Goal: Task Accomplishment & Management: Complete application form

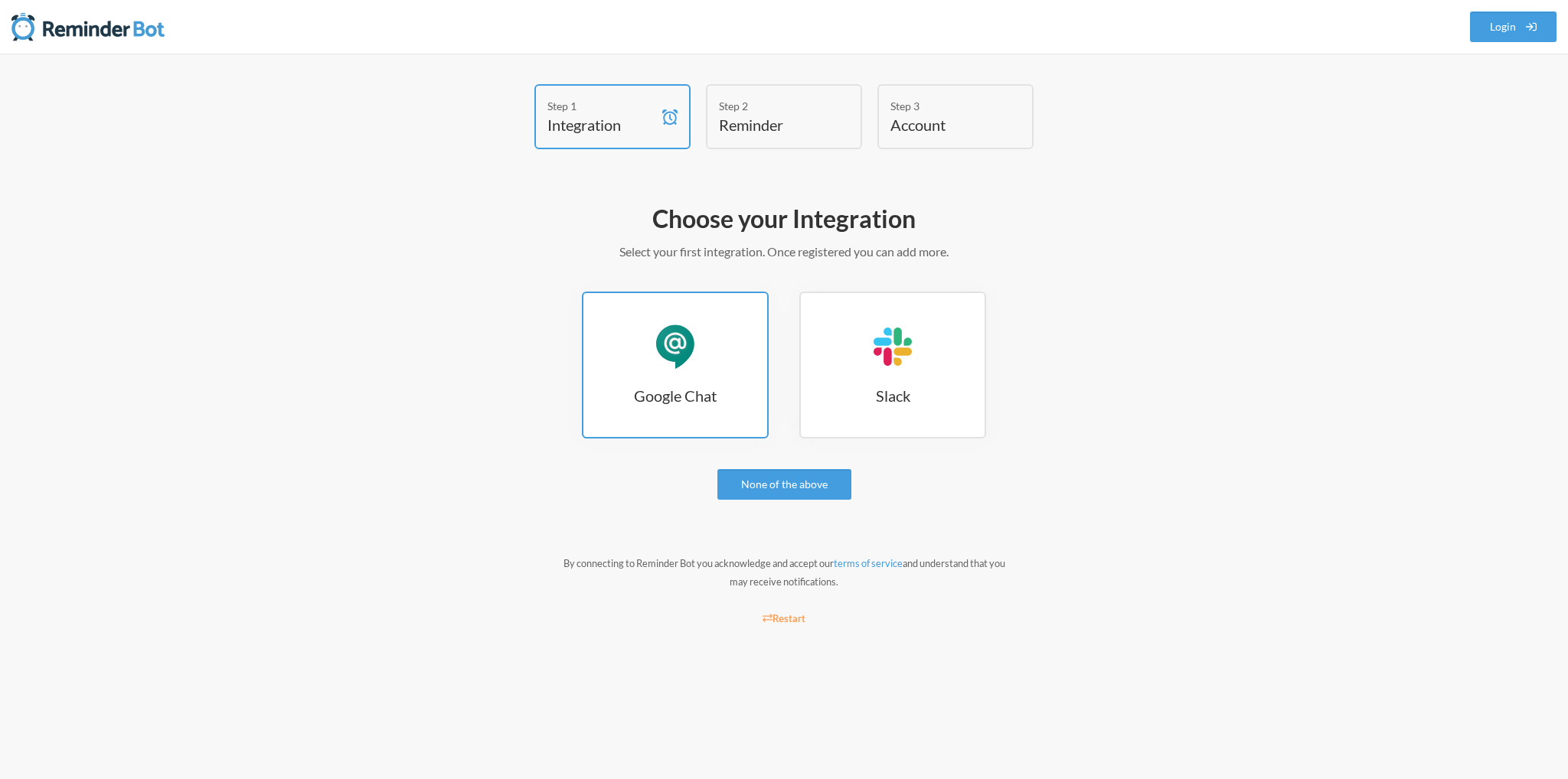
click at [680, 360] on div "Google Chat" at bounding box center [675, 346] width 46 height 46
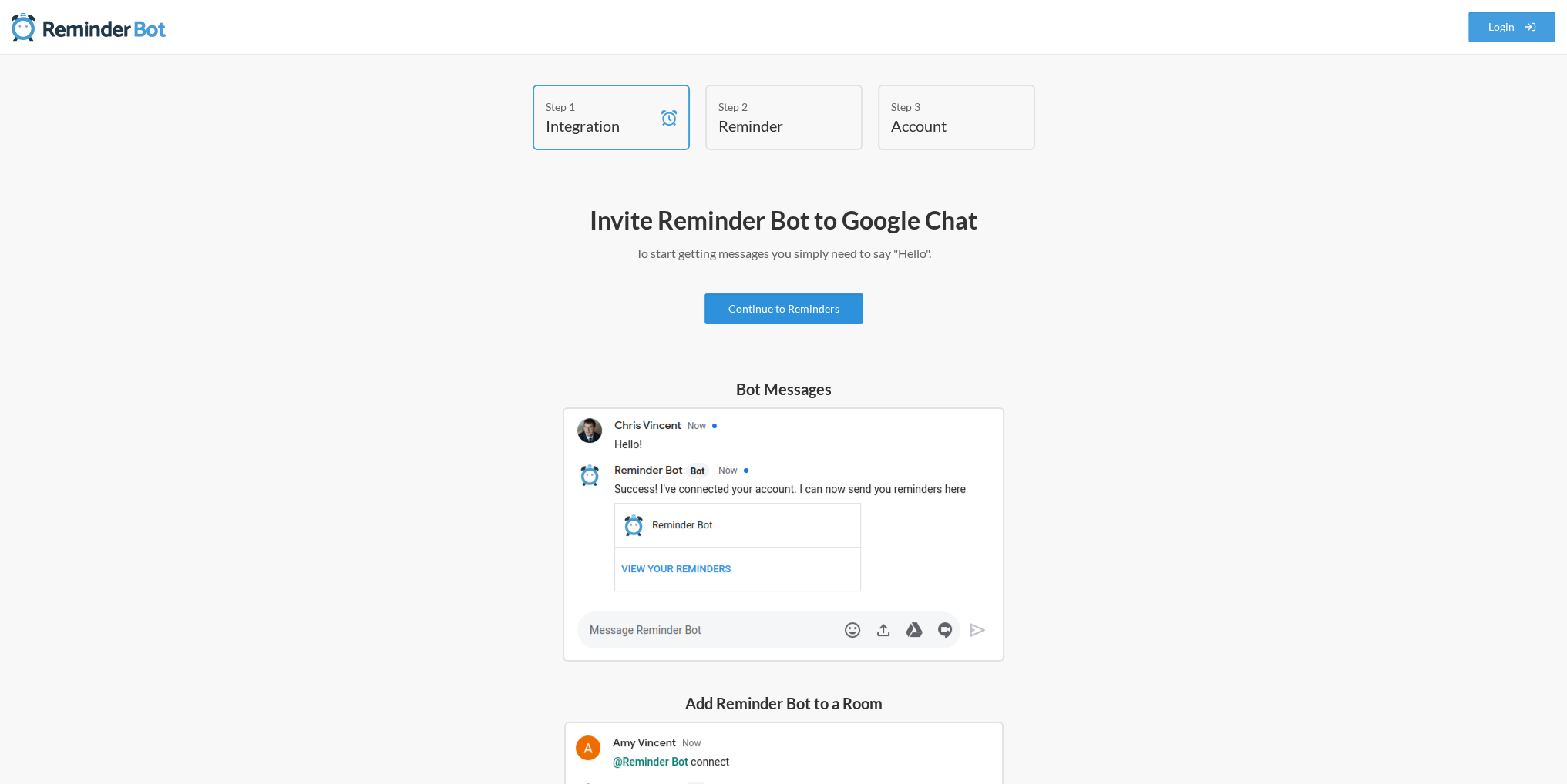
click at [771, 298] on link "Continue to Reminders" at bounding box center [784, 308] width 159 height 31
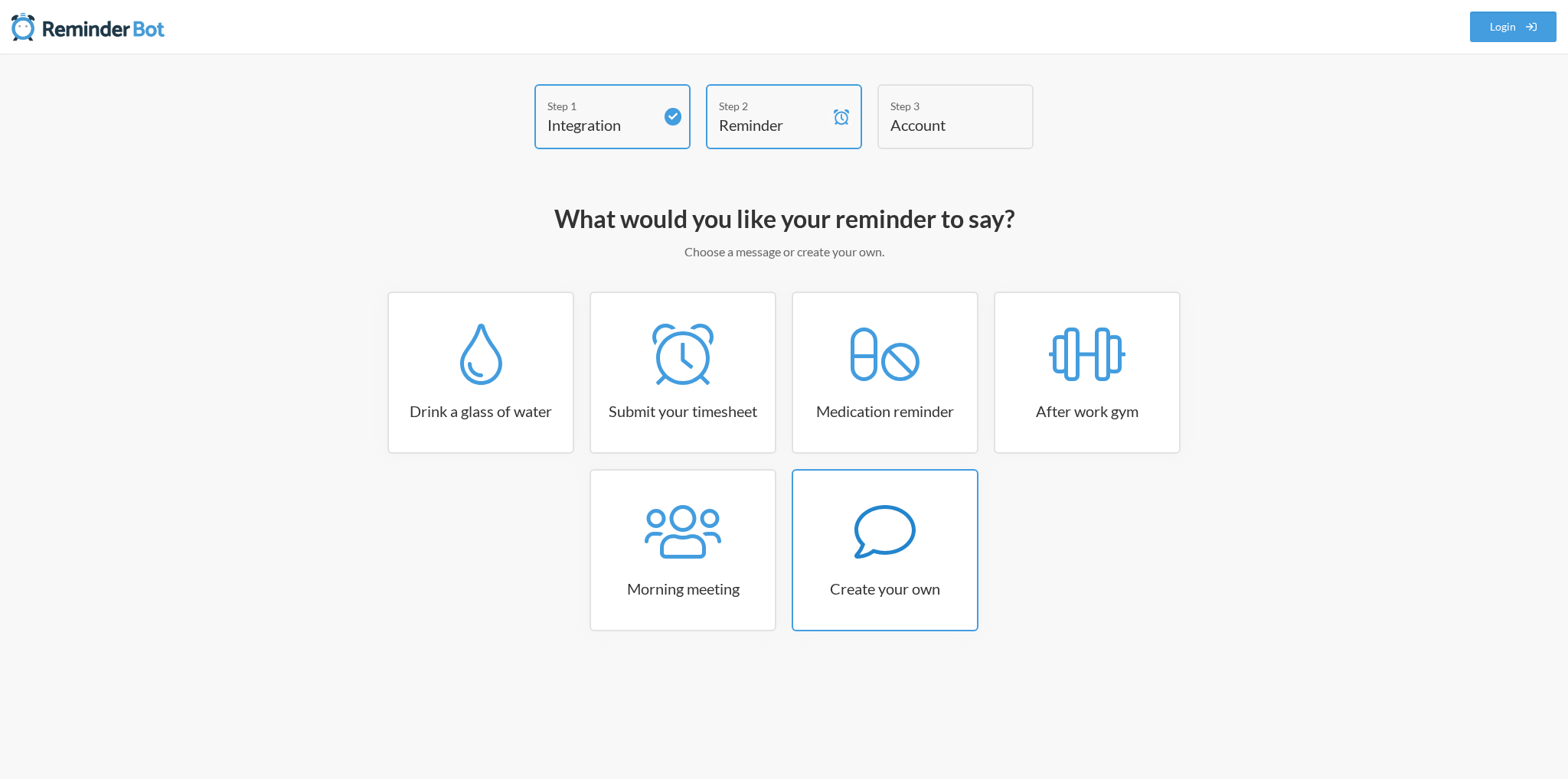
click at [867, 579] on h3 "Create your own" at bounding box center [885, 589] width 183 height 21
select select "07:30:00"
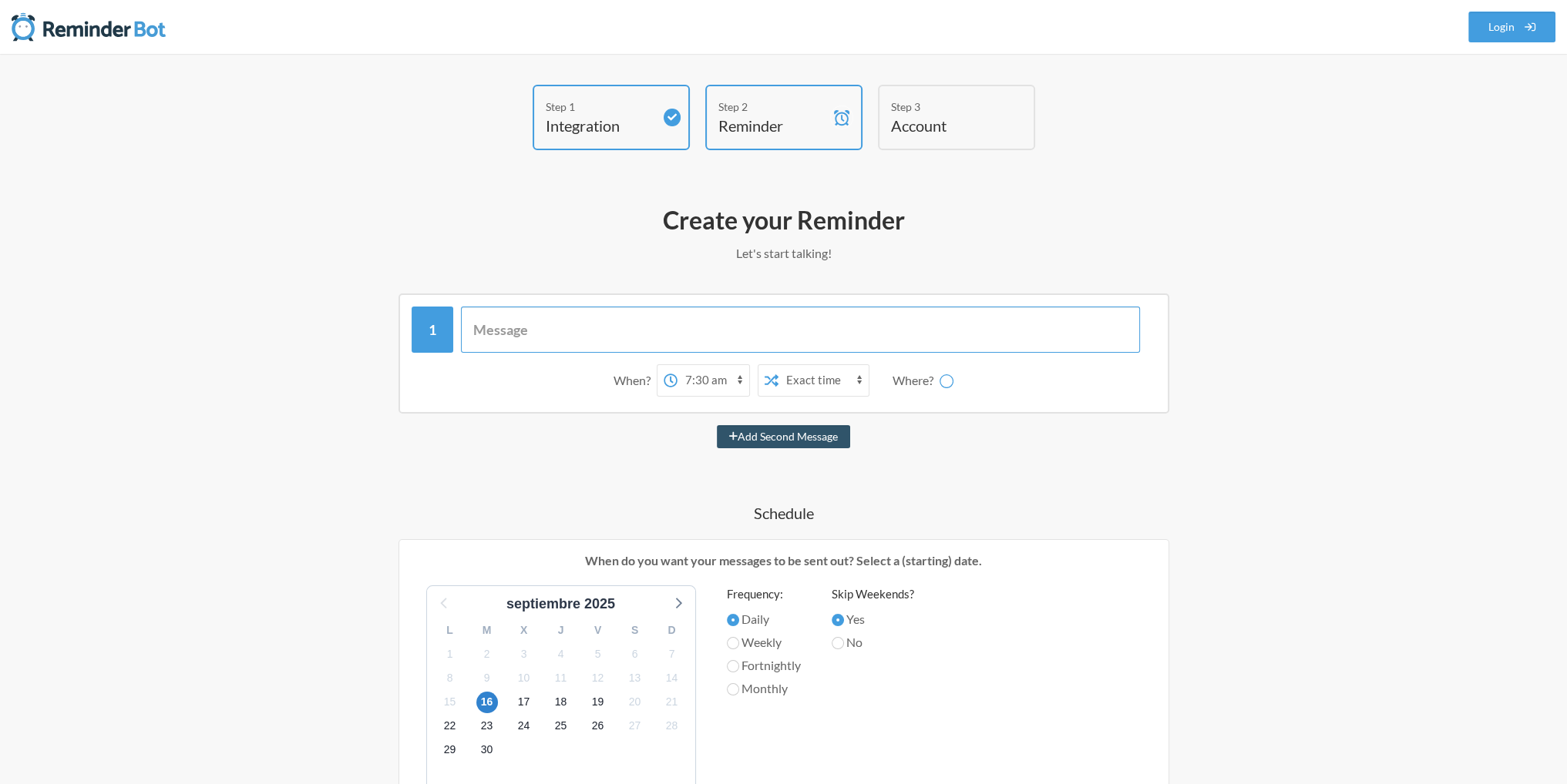
click at [557, 321] on input "text" at bounding box center [800, 330] width 679 height 47
type input "Regis"
type input "Registrar el horario!"
click at [697, 374] on select "12:00 am 12:15 am 12:30 am 12:45 am 1:00 am 1:15 am 1:30 am 1:45 am 2:00 am 2:1…" at bounding box center [720, 380] width 72 height 31
select select "15:00:00"
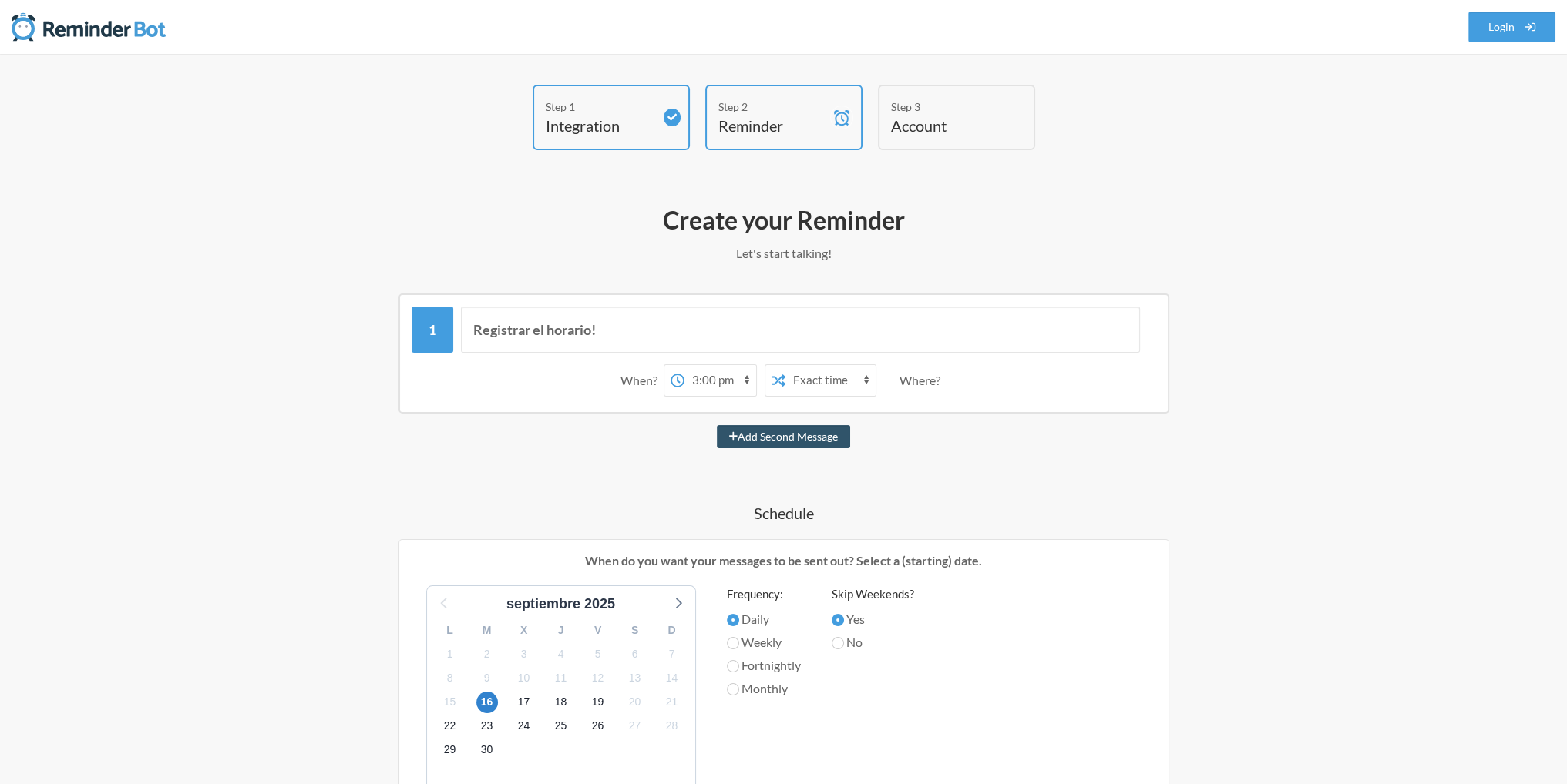
click at [684, 365] on select "12:00 am 12:15 am 12:30 am 12:45 am 1:00 am 1:15 am 1:30 am 1:45 am 2:00 am 2:1…" at bounding box center [720, 380] width 72 height 31
click at [799, 376] on select "Exact time Random time" at bounding box center [830, 380] width 90 height 31
click at [910, 380] on div "Where?" at bounding box center [923, 380] width 47 height 32
click at [805, 434] on button "Add Second Message" at bounding box center [783, 436] width 133 height 23
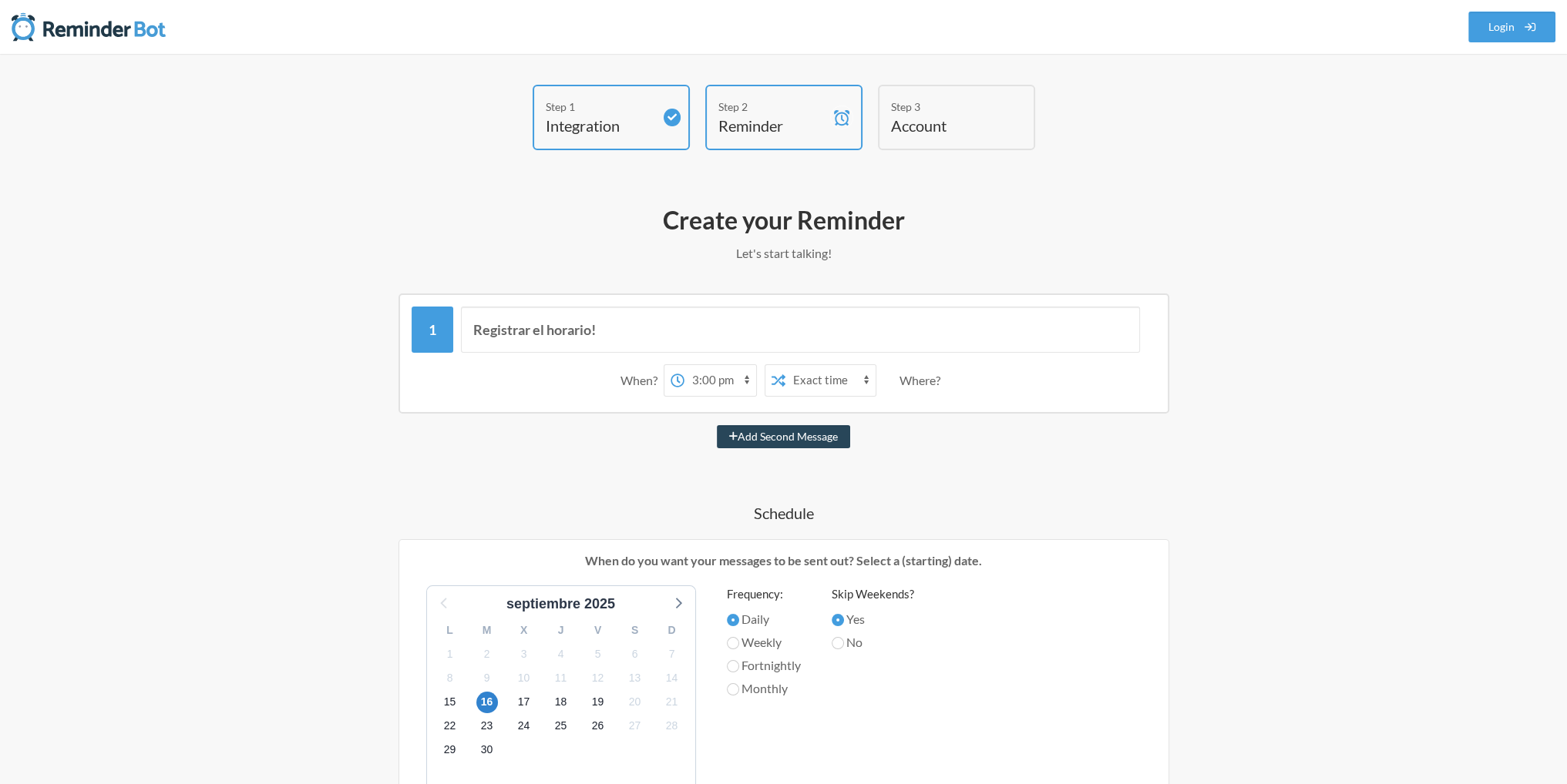
select select "16:00:00"
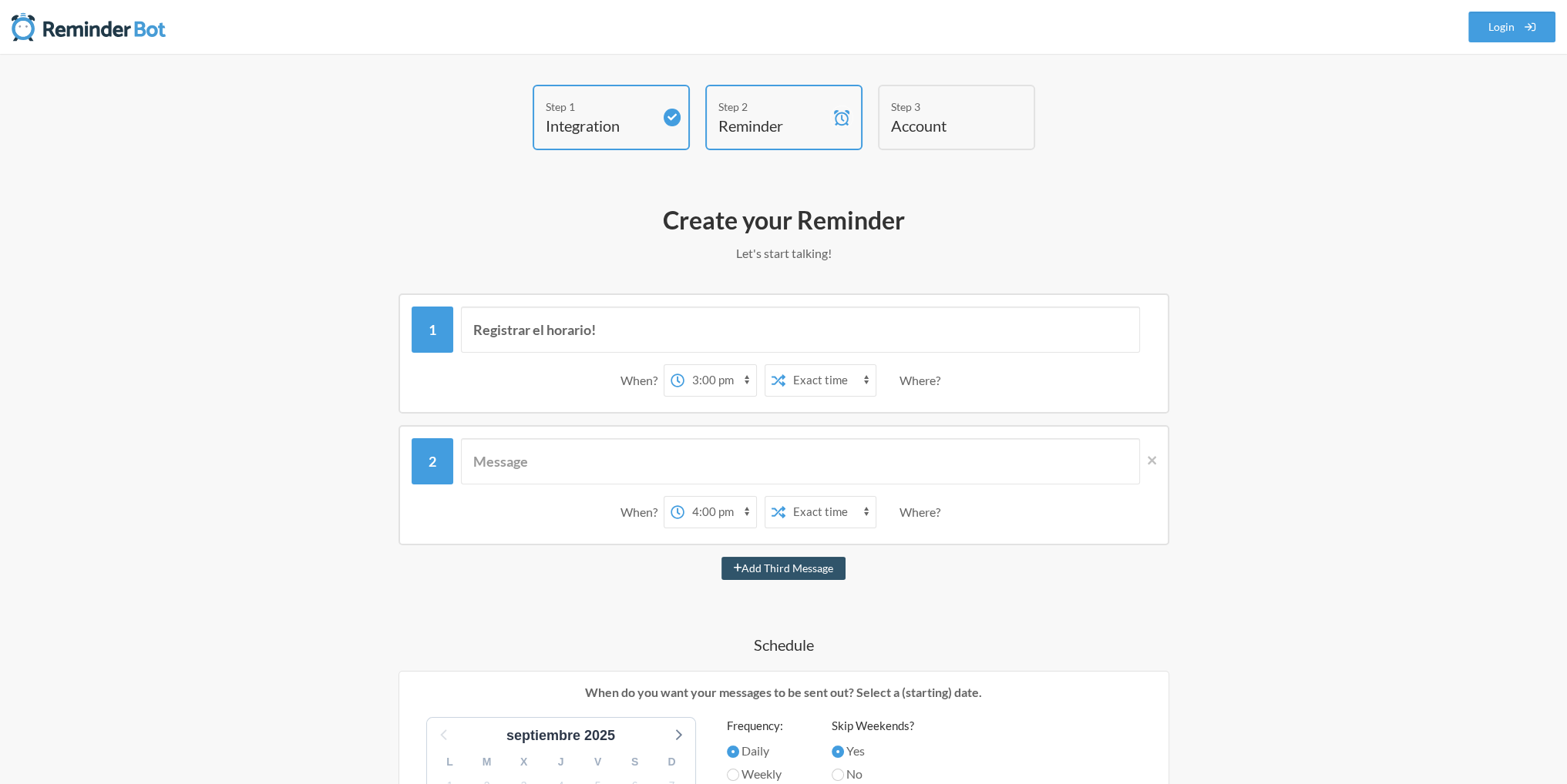
drag, startPoint x: 914, startPoint y: 383, endPoint x: 922, endPoint y: 383, distance: 8.0
click at [918, 383] on div "Where?" at bounding box center [923, 380] width 47 height 32
click at [949, 383] on div "When? 12:00 am 12:15 am 12:30 am 12:45 am 1:00 am 1:15 am 1:30 am 1:45 am 2:00 …" at bounding box center [784, 380] width 745 height 48
click at [971, 376] on div "When? 12:00 am 12:15 am 12:30 am 12:45 am 1:00 am 1:15 am 1:30 am 1:45 am 2:00 …" at bounding box center [784, 380] width 745 height 48
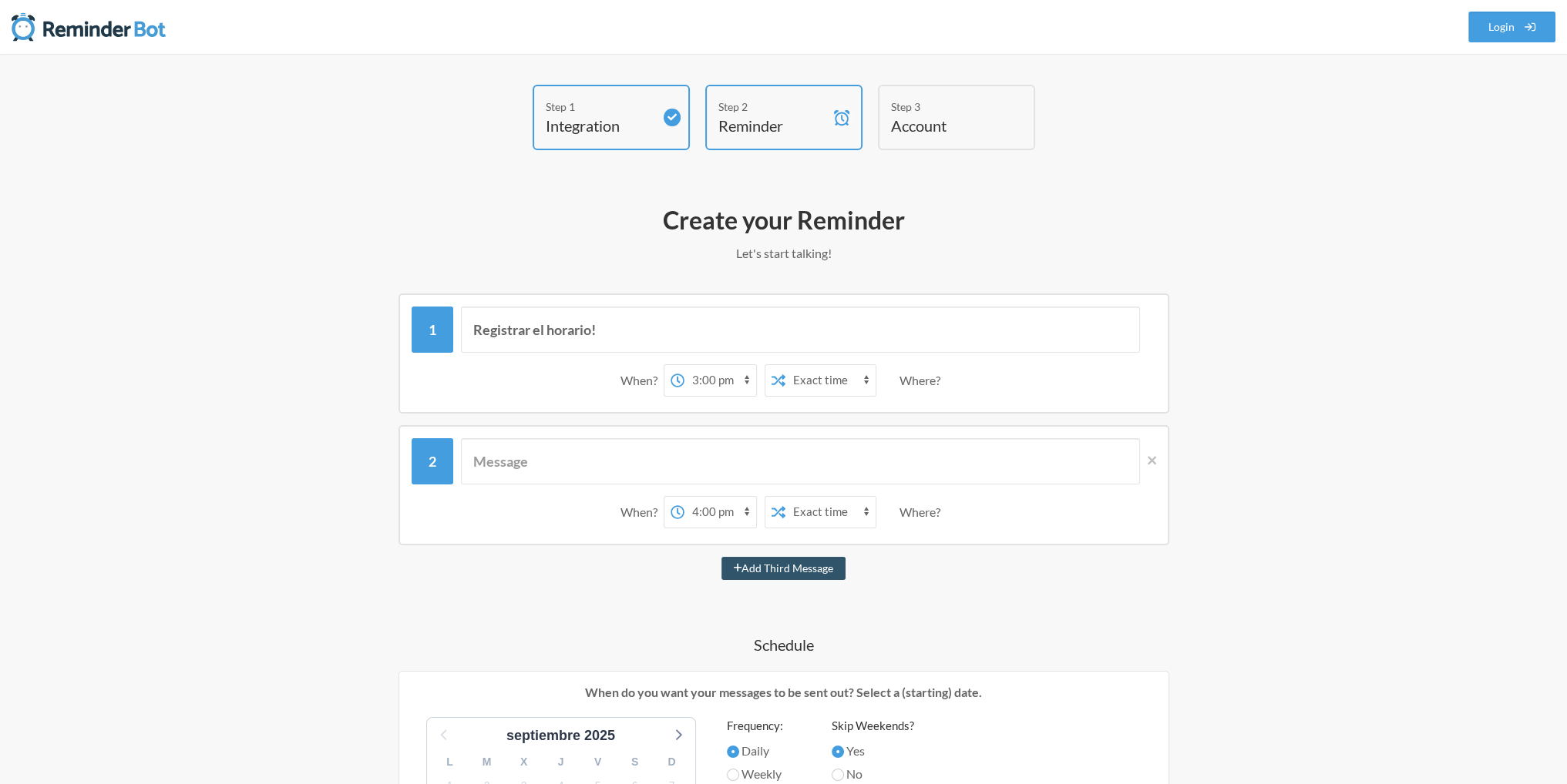
click at [936, 371] on div "Where?" at bounding box center [923, 380] width 47 height 32
click at [806, 463] on input "text" at bounding box center [800, 461] width 679 height 47
click at [795, 465] on input "text" at bounding box center [800, 461] width 679 height 47
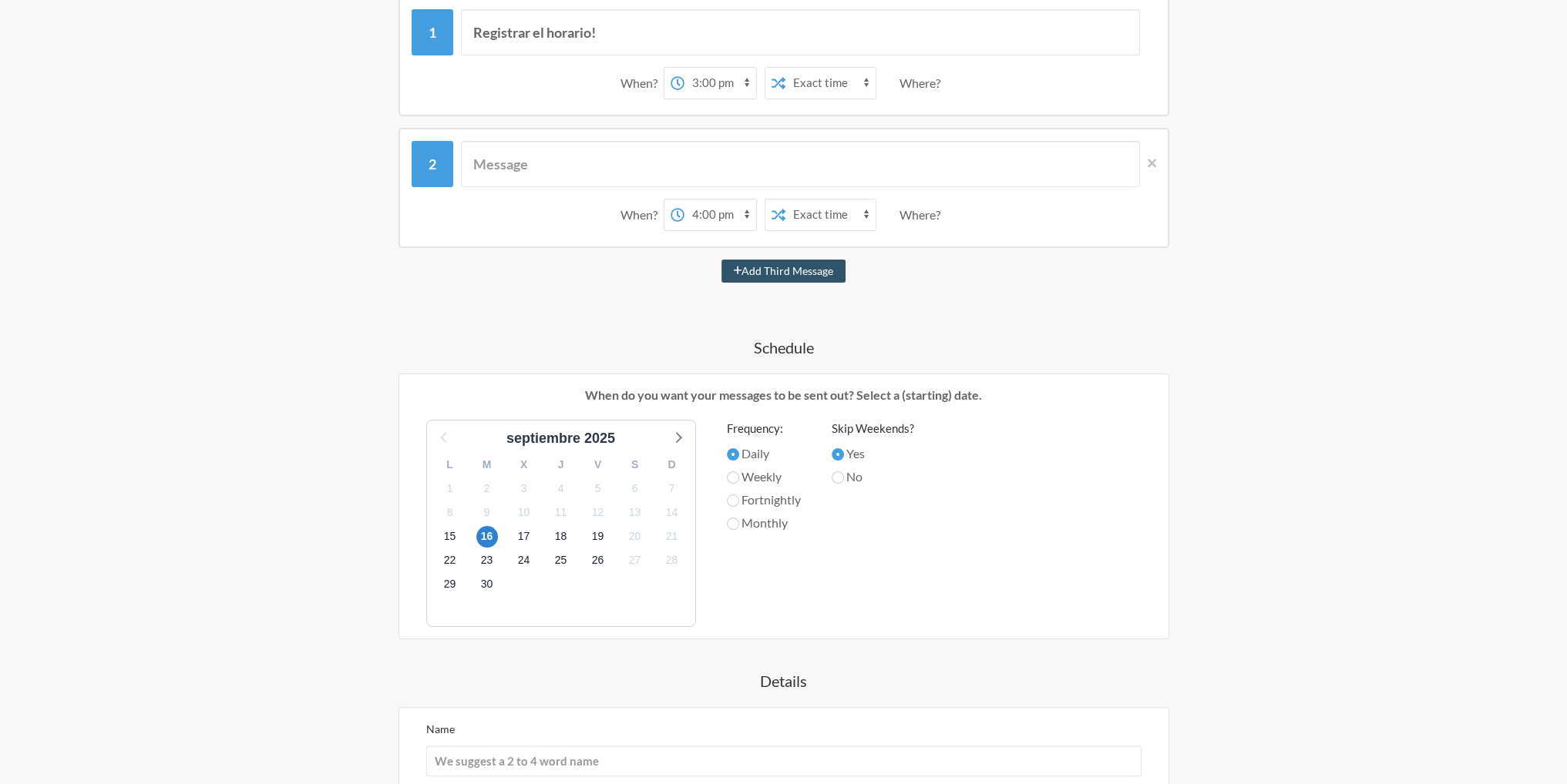
drag, startPoint x: 58, startPoint y: 375, endPoint x: 128, endPoint y: 473, distance: 120.4
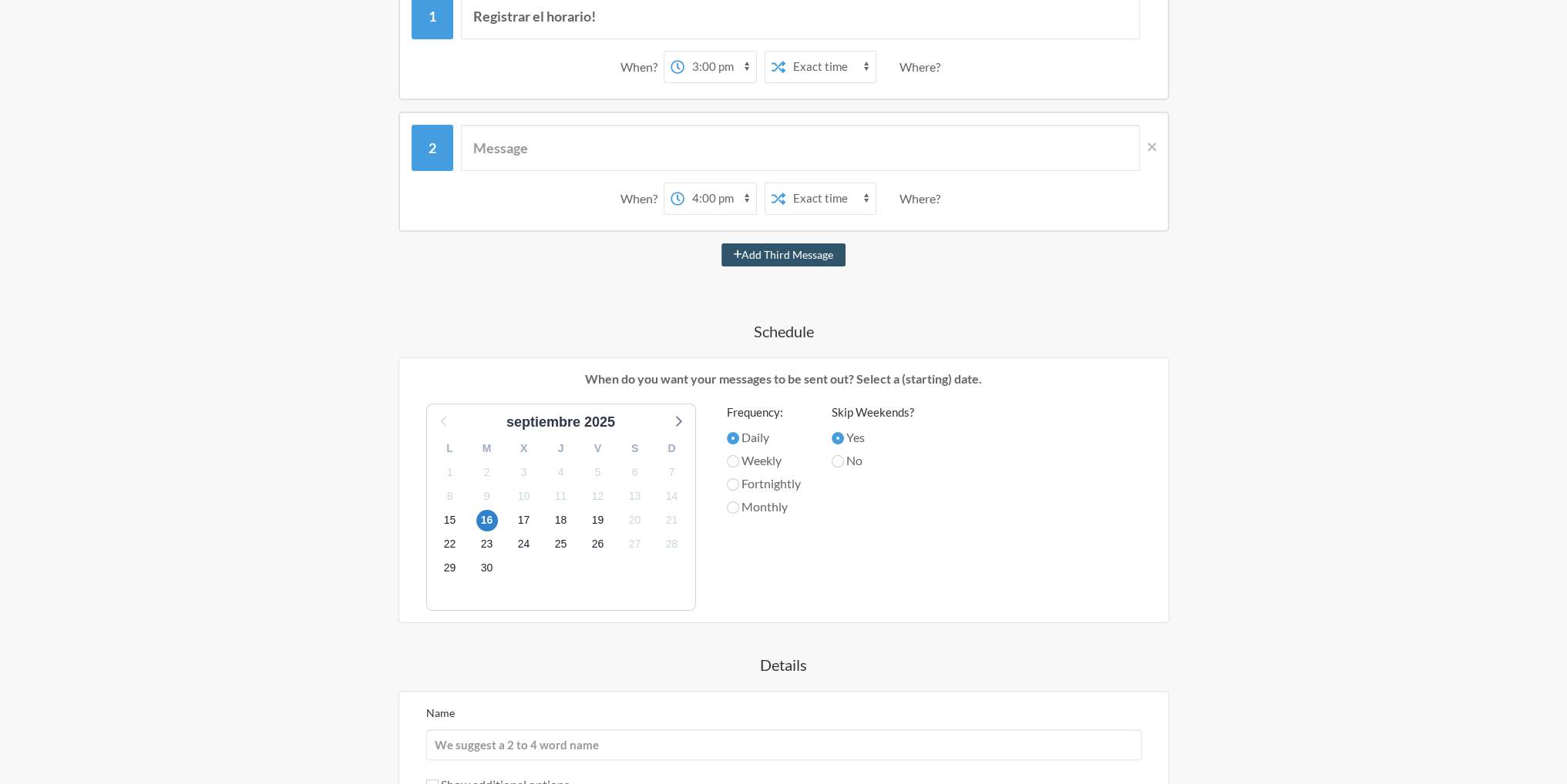
click at [729, 442] on label "Daily" at bounding box center [764, 437] width 74 height 18
click at [729, 442] on input "Daily" at bounding box center [733, 439] width 13 height 13
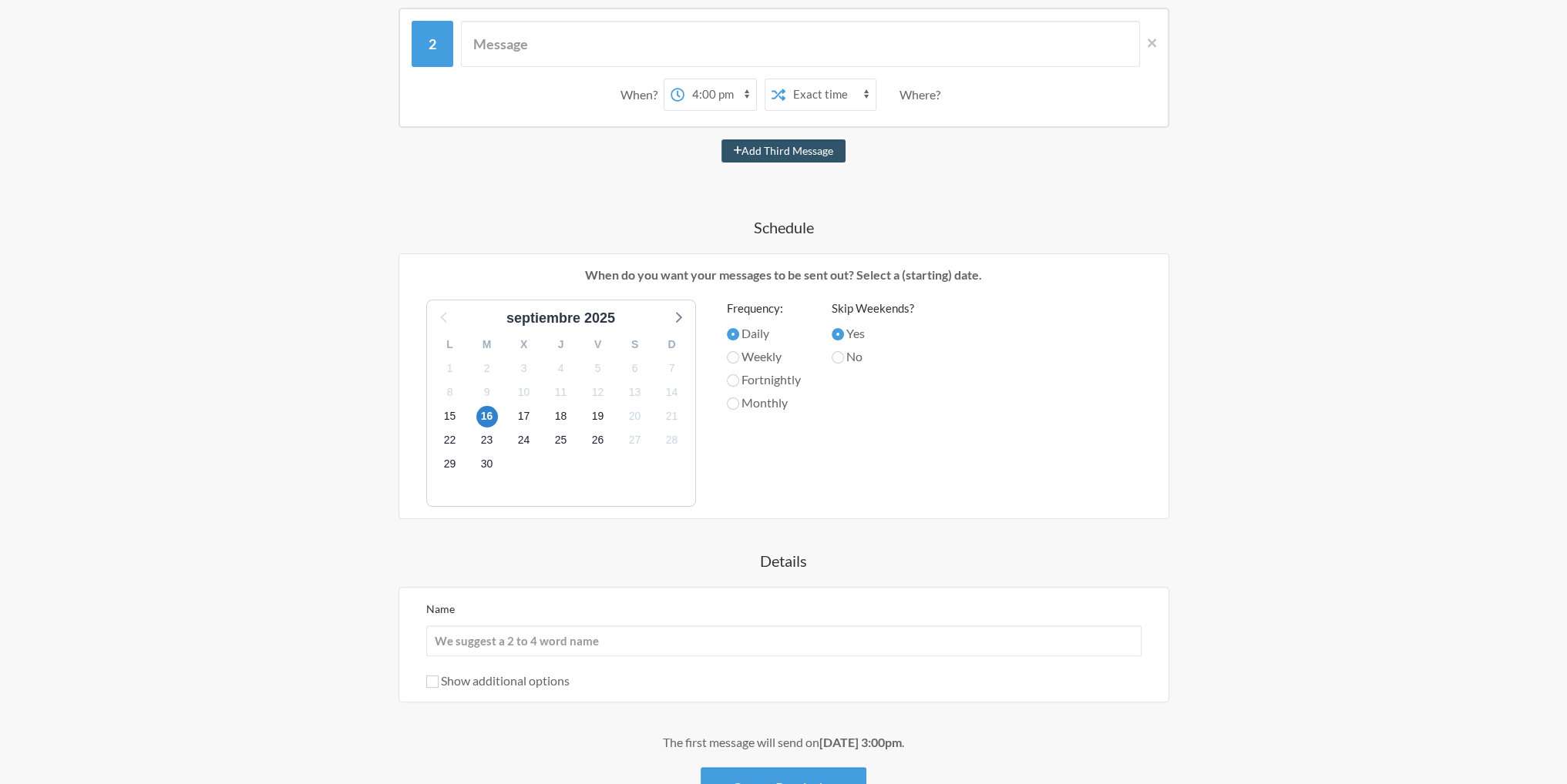
scroll to position [469, 0]
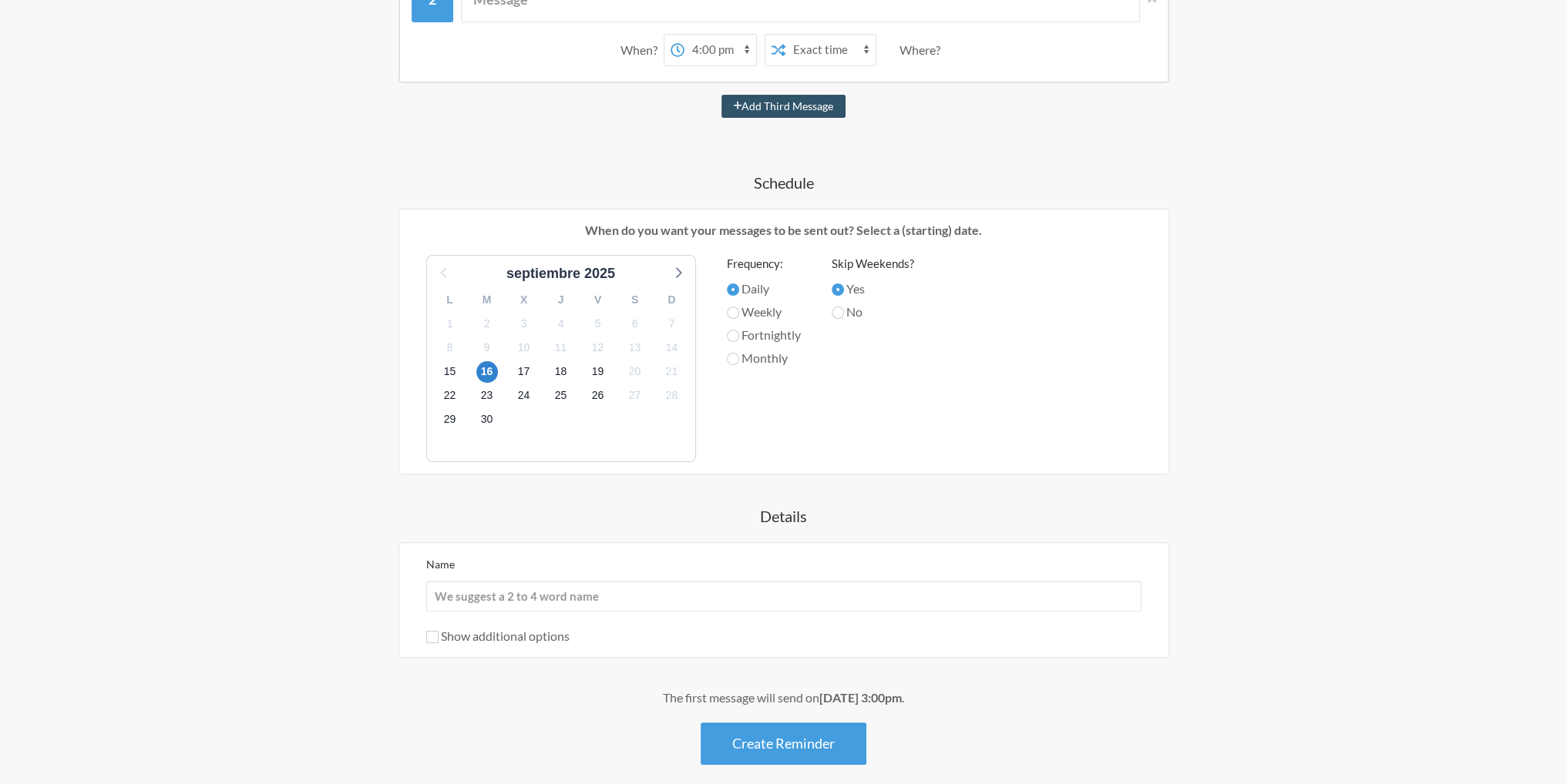
drag, startPoint x: 873, startPoint y: 525, endPoint x: 859, endPoint y: 589, distance: 65.5
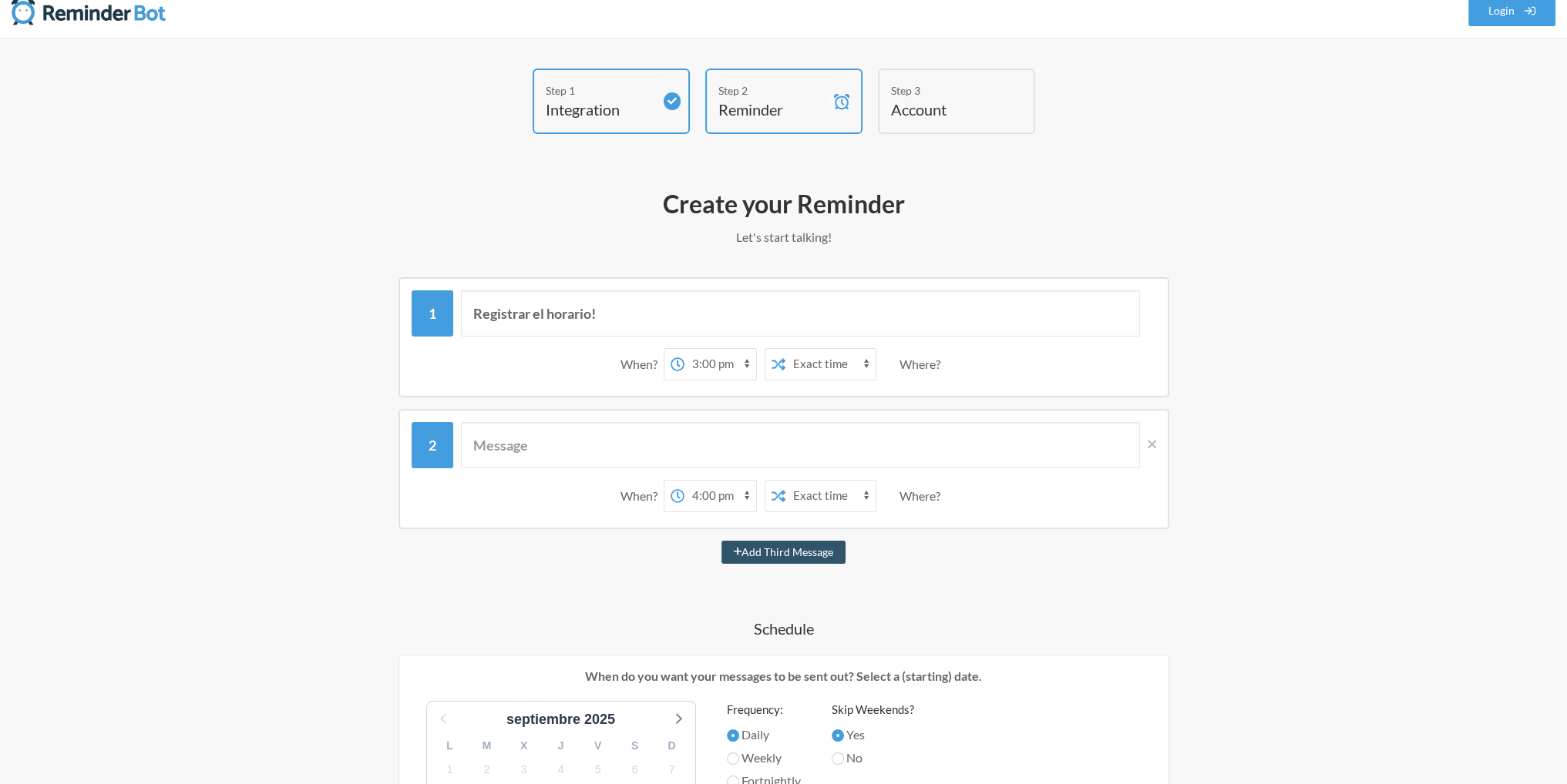
scroll to position [0, 0]
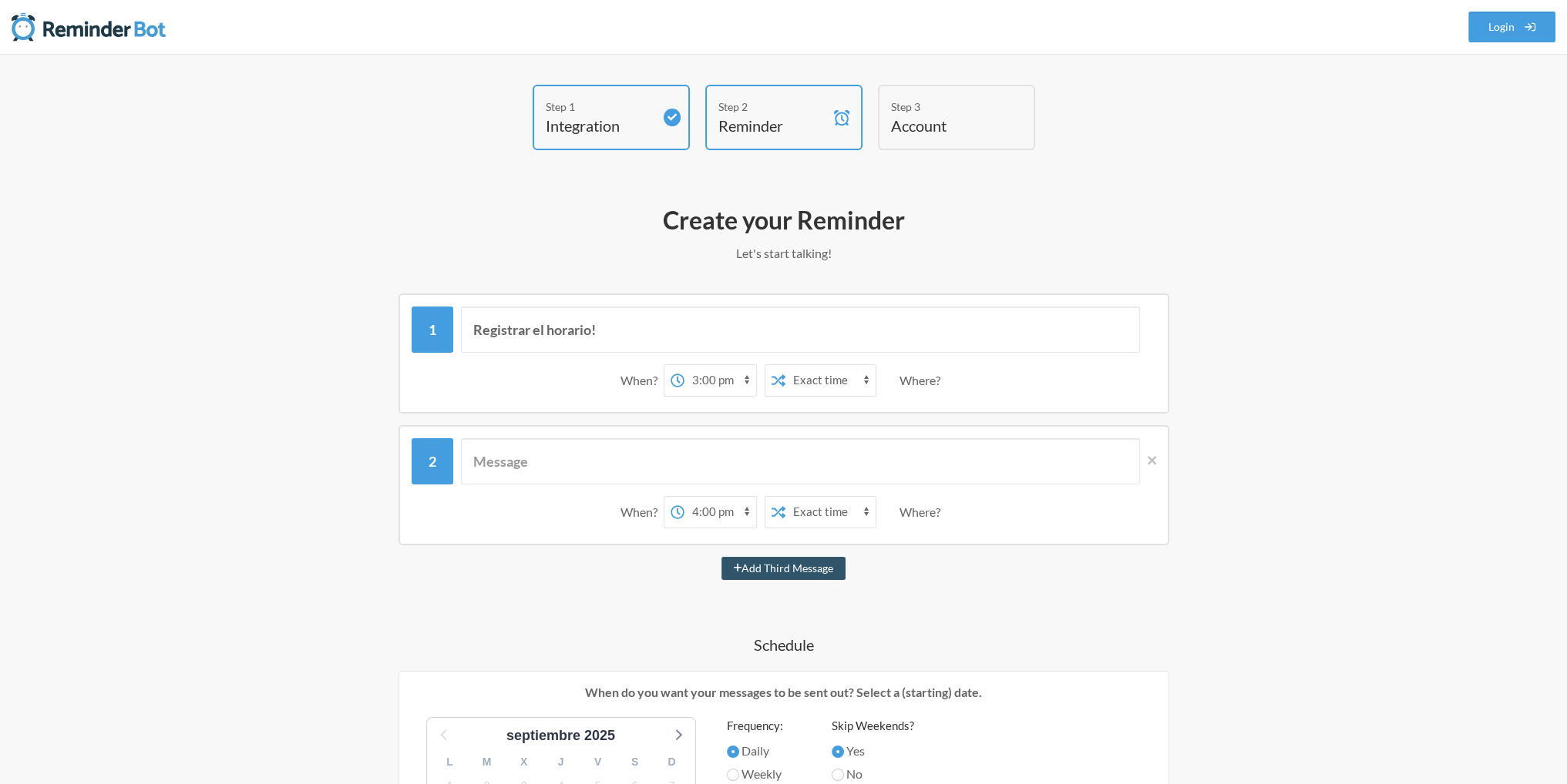
drag, startPoint x: 671, startPoint y: 596, endPoint x: 716, endPoint y: 280, distance: 319.2
click at [1148, 471] on link at bounding box center [1148, 461] width 17 height 47
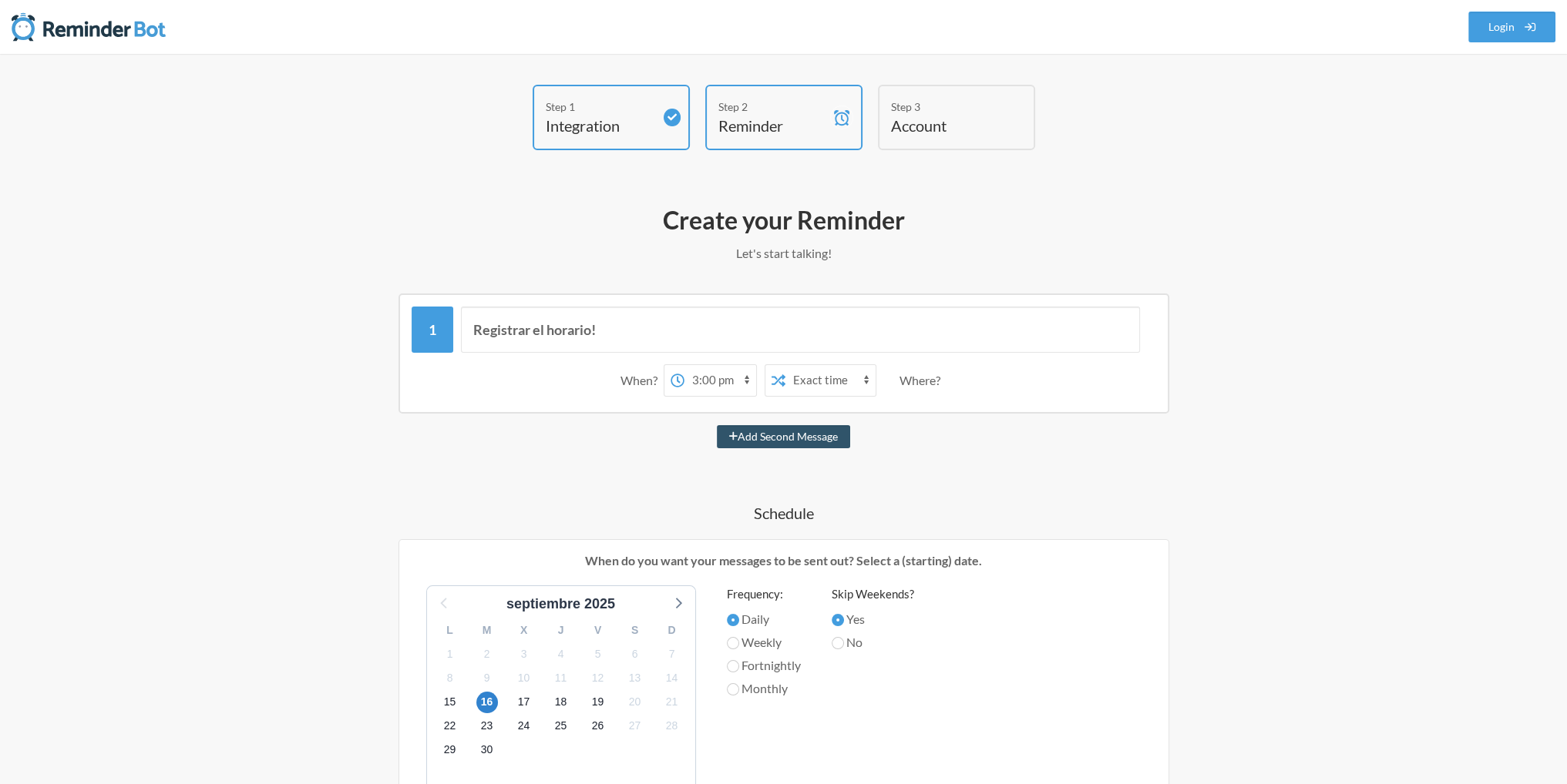
click at [899, 378] on div "Where?" at bounding box center [923, 380] width 47 height 32
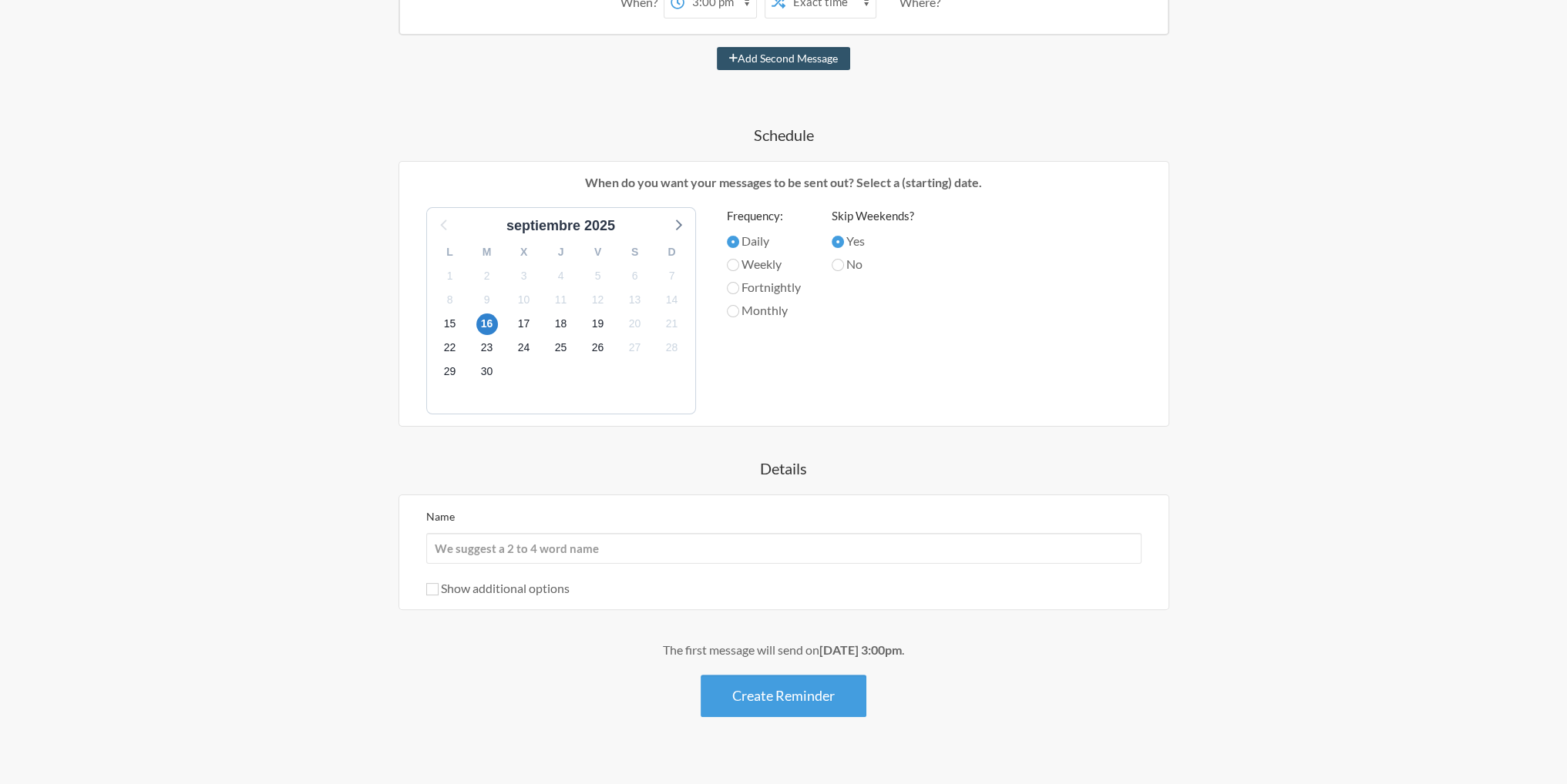
drag, startPoint x: 678, startPoint y: 411, endPoint x: 678, endPoint y: 476, distance: 65.0
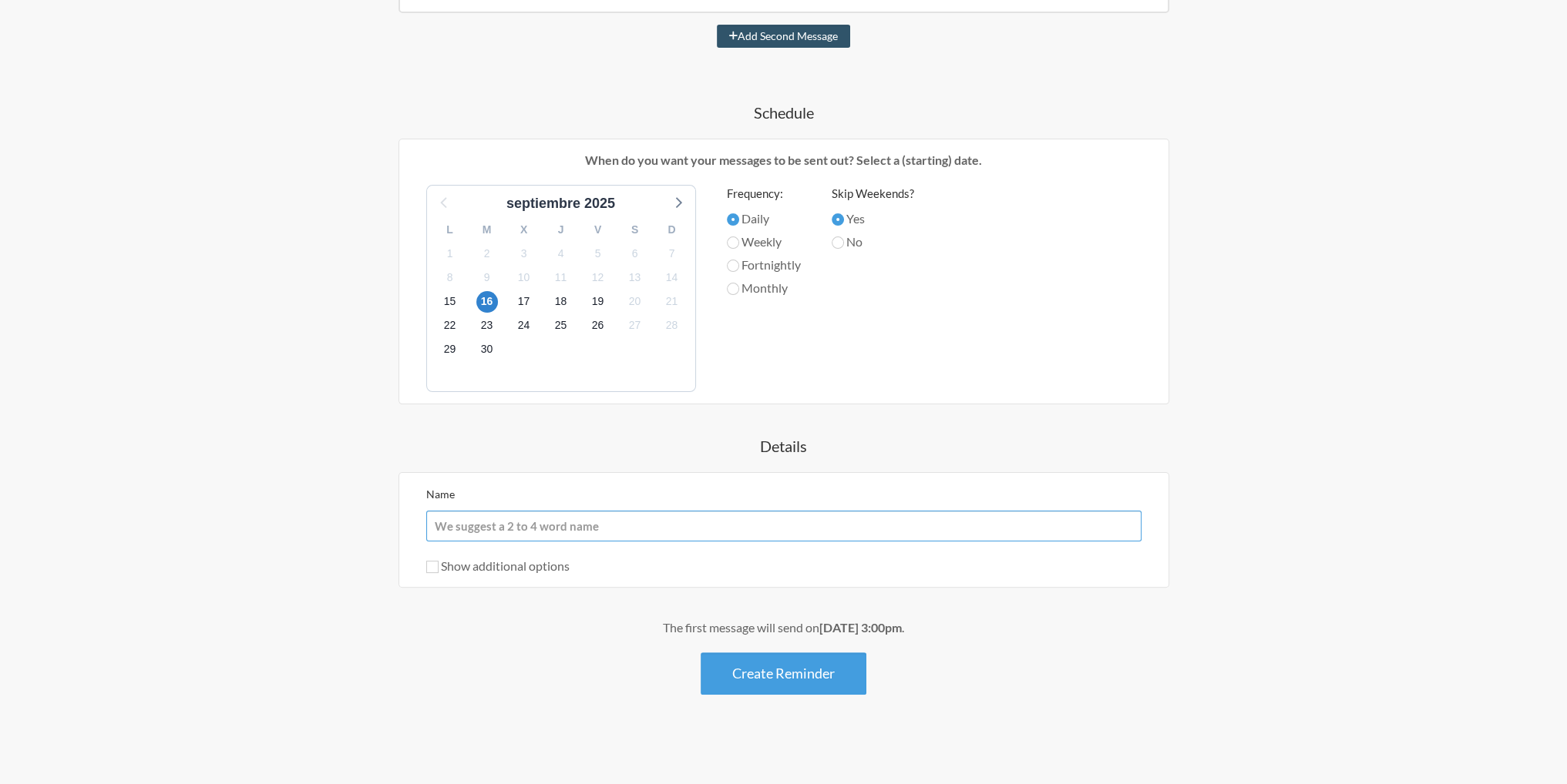
click at [467, 516] on input "Name" at bounding box center [784, 526] width 716 height 31
click at [493, 514] on input "Name" at bounding box center [784, 526] width 716 height 31
click at [241, 531] on div "Step 1 Integration Step 2 Reminder Step 3 Account What would you like your remi…" at bounding box center [784, 220] width 1567 height 1134
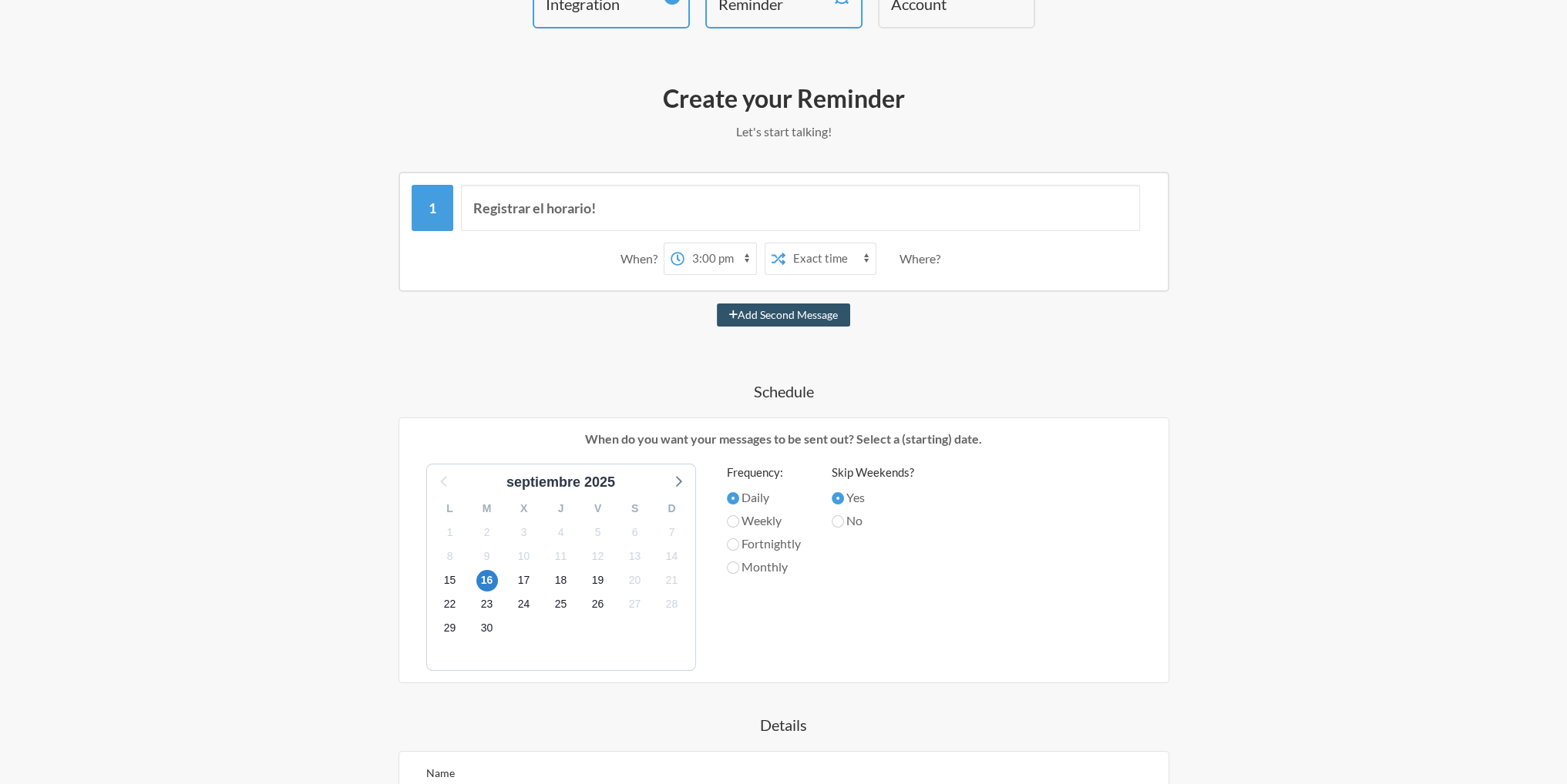
scroll to position [0, 0]
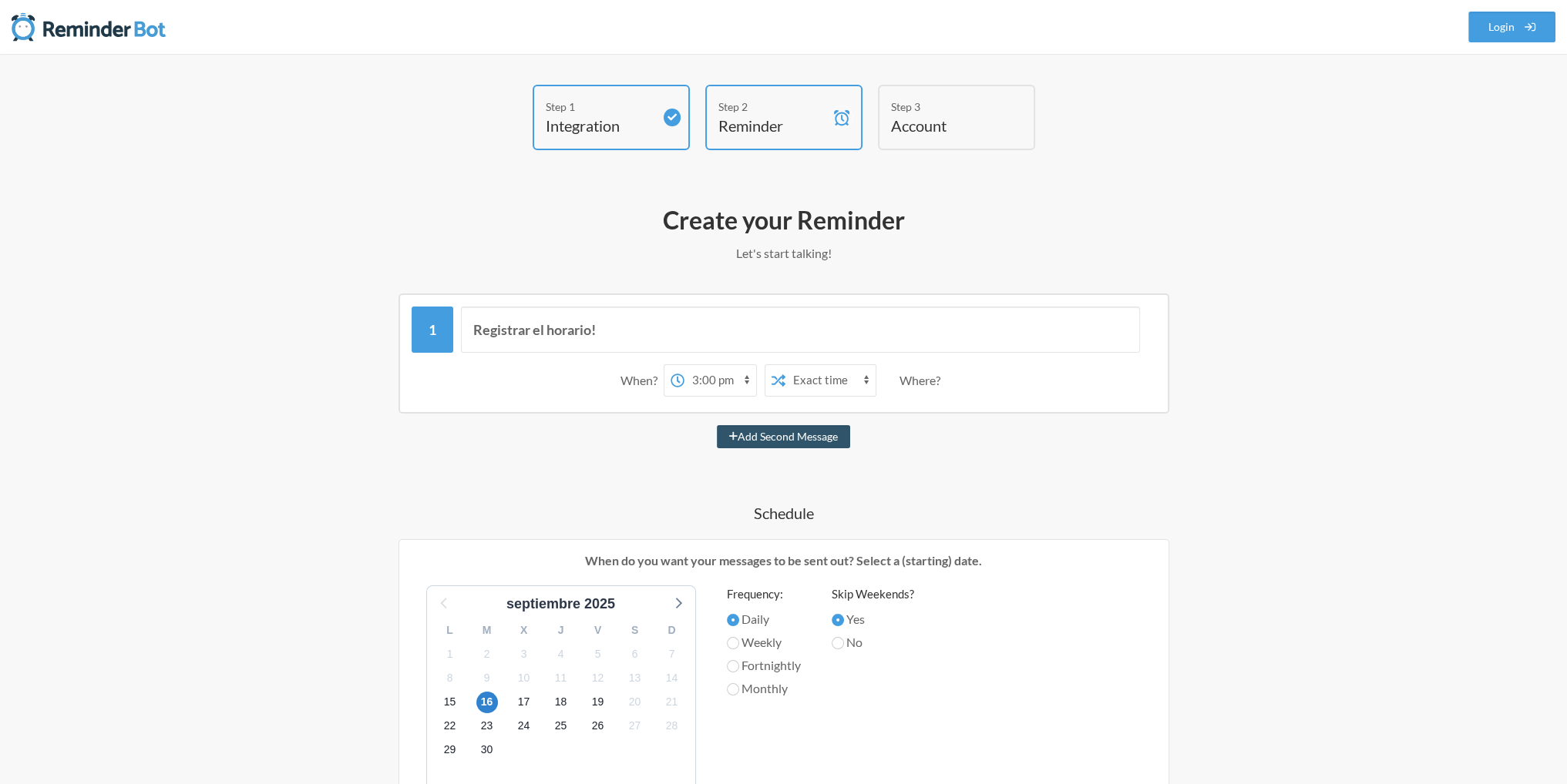
drag, startPoint x: 824, startPoint y: 579, endPoint x: 837, endPoint y: 411, distance: 168.5
drag, startPoint x: 914, startPoint y: 409, endPoint x: 922, endPoint y: 379, distance: 31.0
click at [918, 387] on div "Registrar el horario! When? 12:00 am 12:15 am 12:30 am 12:45 am 1:00 am 1:15 am…" at bounding box center [784, 353] width 771 height 120
click at [922, 379] on div "Where?" at bounding box center [923, 380] width 47 height 32
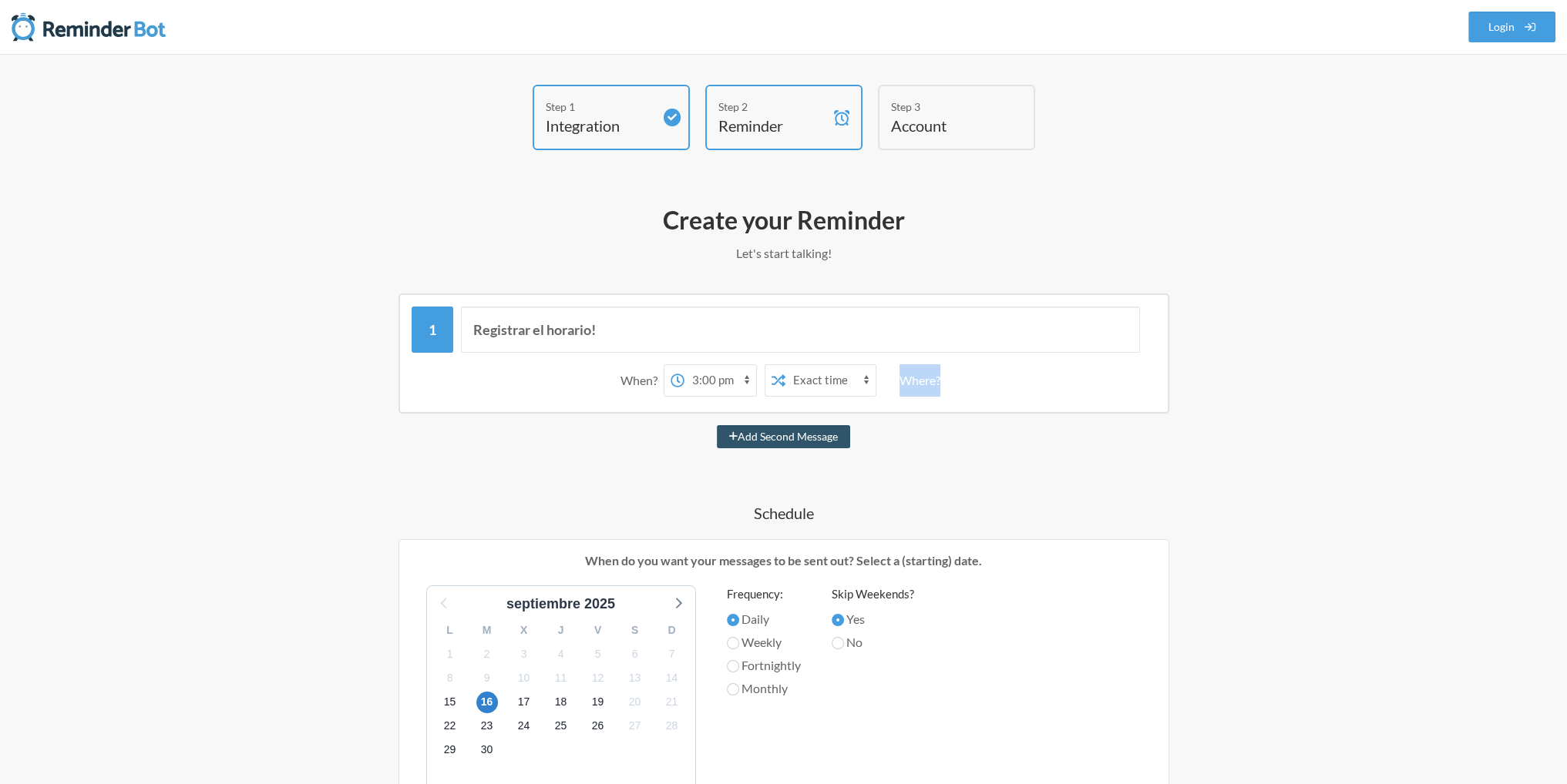
click at [922, 379] on div "Where?" at bounding box center [923, 380] width 47 height 32
click at [1056, 375] on div "When? 12:00 am 12:15 am 12:30 am 12:45 am 1:00 am 1:15 am 1:30 am 1:45 am 2:00 …" at bounding box center [784, 380] width 745 height 48
drag, startPoint x: 658, startPoint y: 450, endPoint x: 648, endPoint y: 282, distance: 168.3
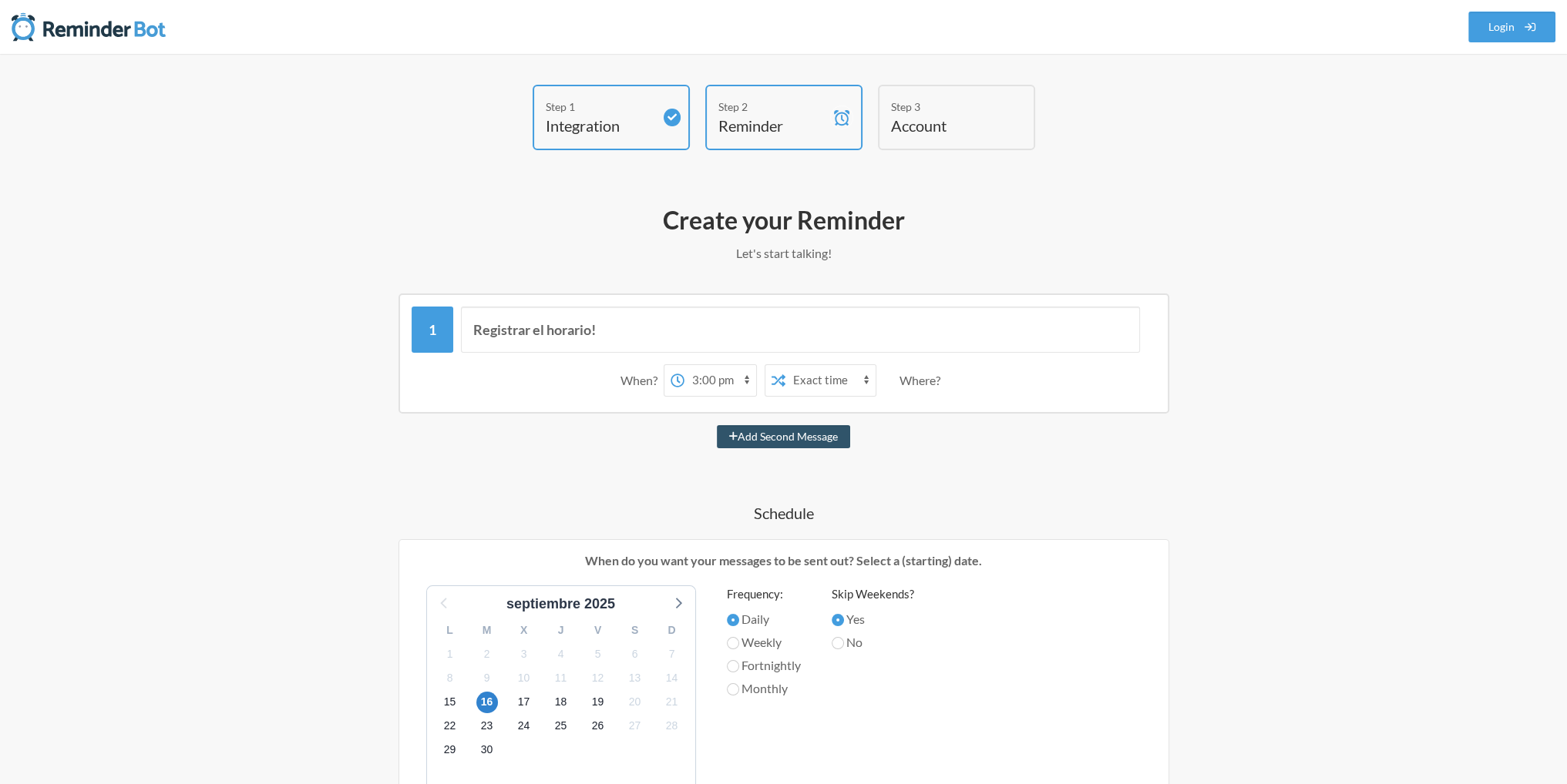
click at [937, 396] on div "When? 12:00 am 12:15 am 12:30 am 12:45 am 1:00 am 1:15 am 1:30 am 1:45 am 2:00 …" at bounding box center [784, 380] width 745 height 48
click at [941, 386] on div "Where?" at bounding box center [923, 380] width 47 height 32
click at [673, 383] on icon at bounding box center [677, 380] width 13 height 13
click at [684, 383] on select "12:00 am 12:15 am 12:30 am 12:45 am 1:00 am 1:15 am 1:30 am 1:45 am 2:00 am 2:1…" at bounding box center [720, 380] width 72 height 31
click at [981, 393] on div "When? 12:00 am 12:15 am 12:30 am 12:45 am 1:00 am 1:15 am 1:30 am 1:45 am 2:00 …" at bounding box center [784, 380] width 745 height 48
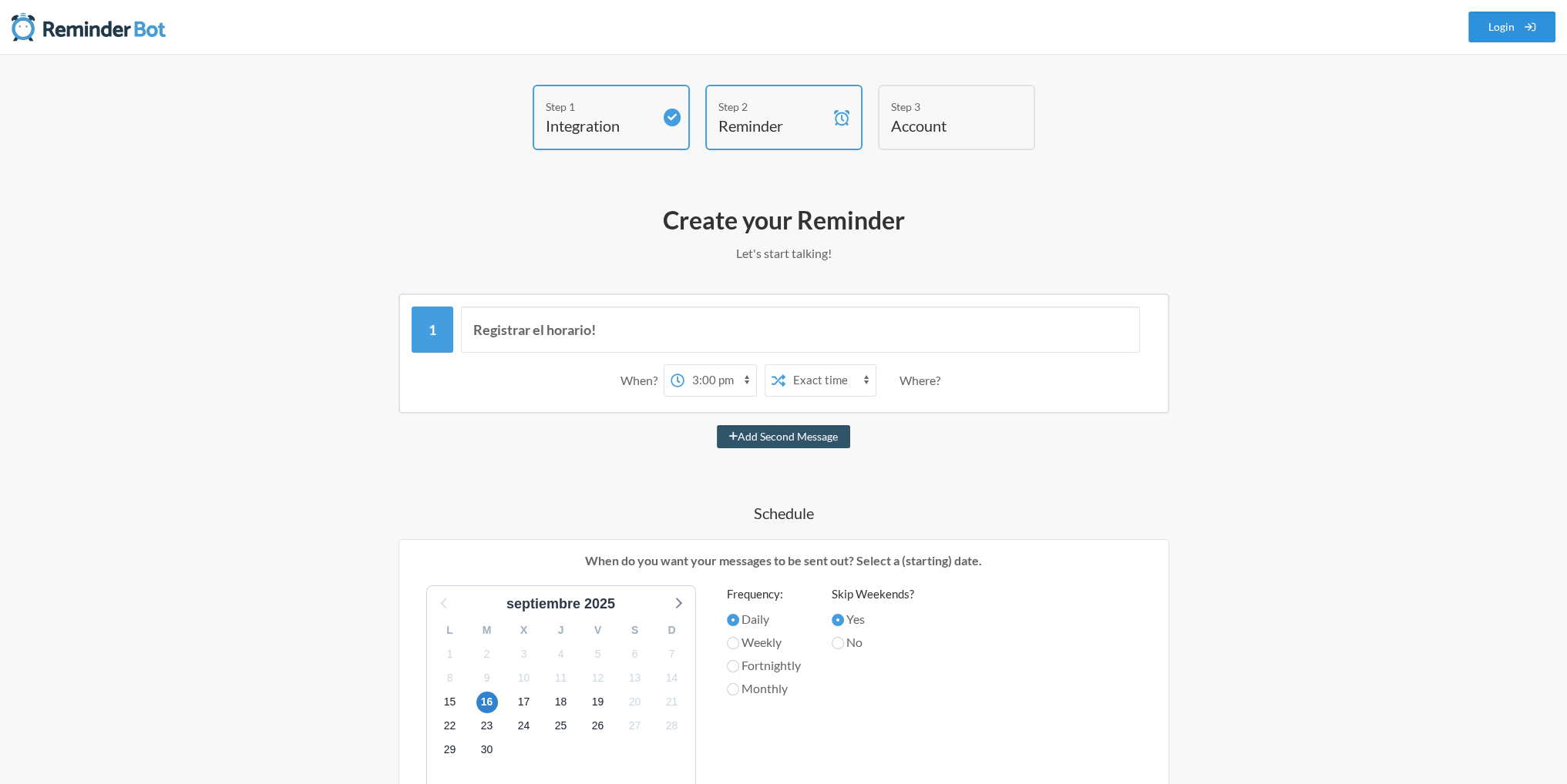
click at [1489, 26] on link "Login" at bounding box center [1512, 27] width 88 height 31
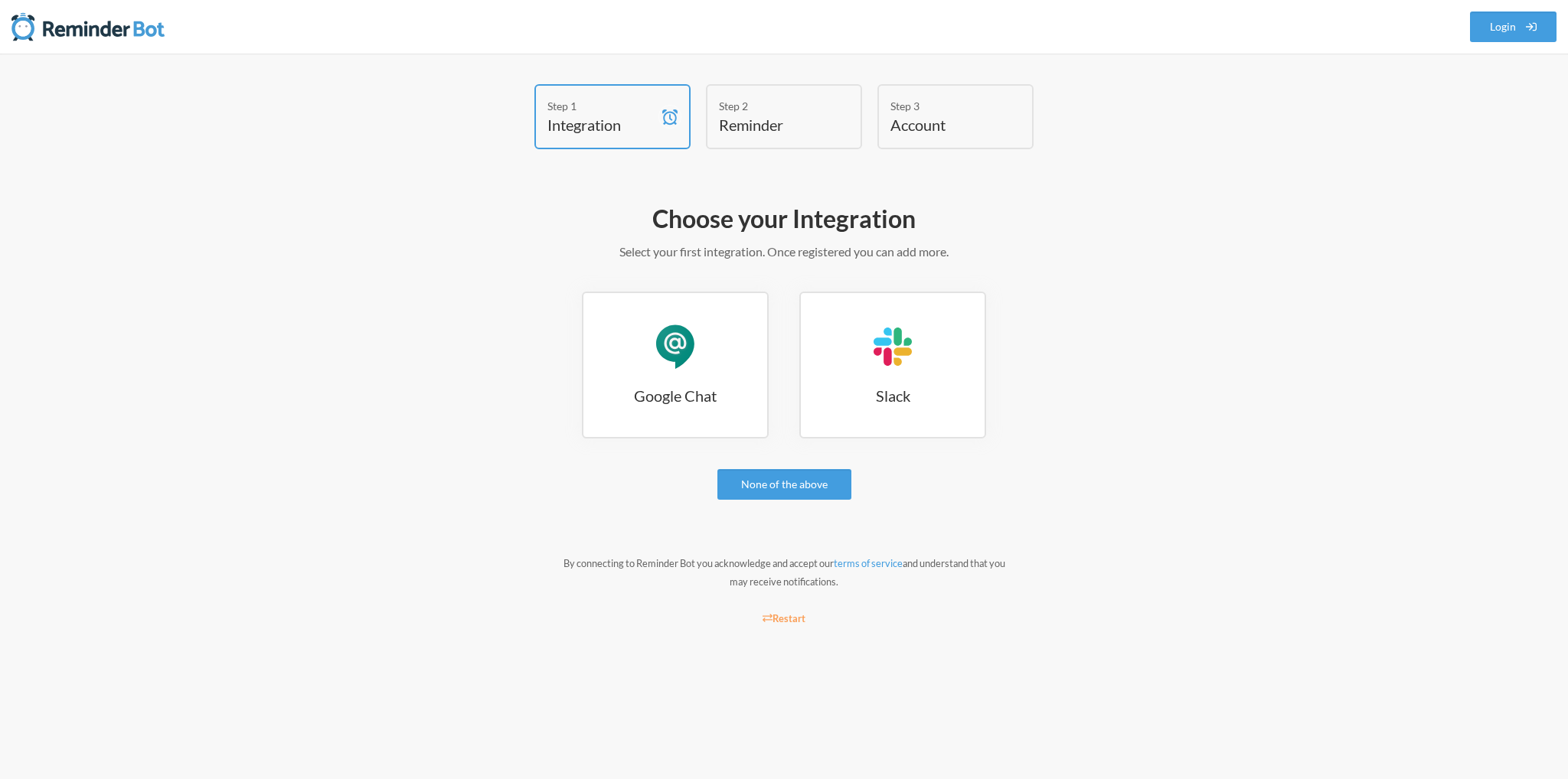
click at [693, 338] on div "Google Chat" at bounding box center [675, 346] width 46 height 46
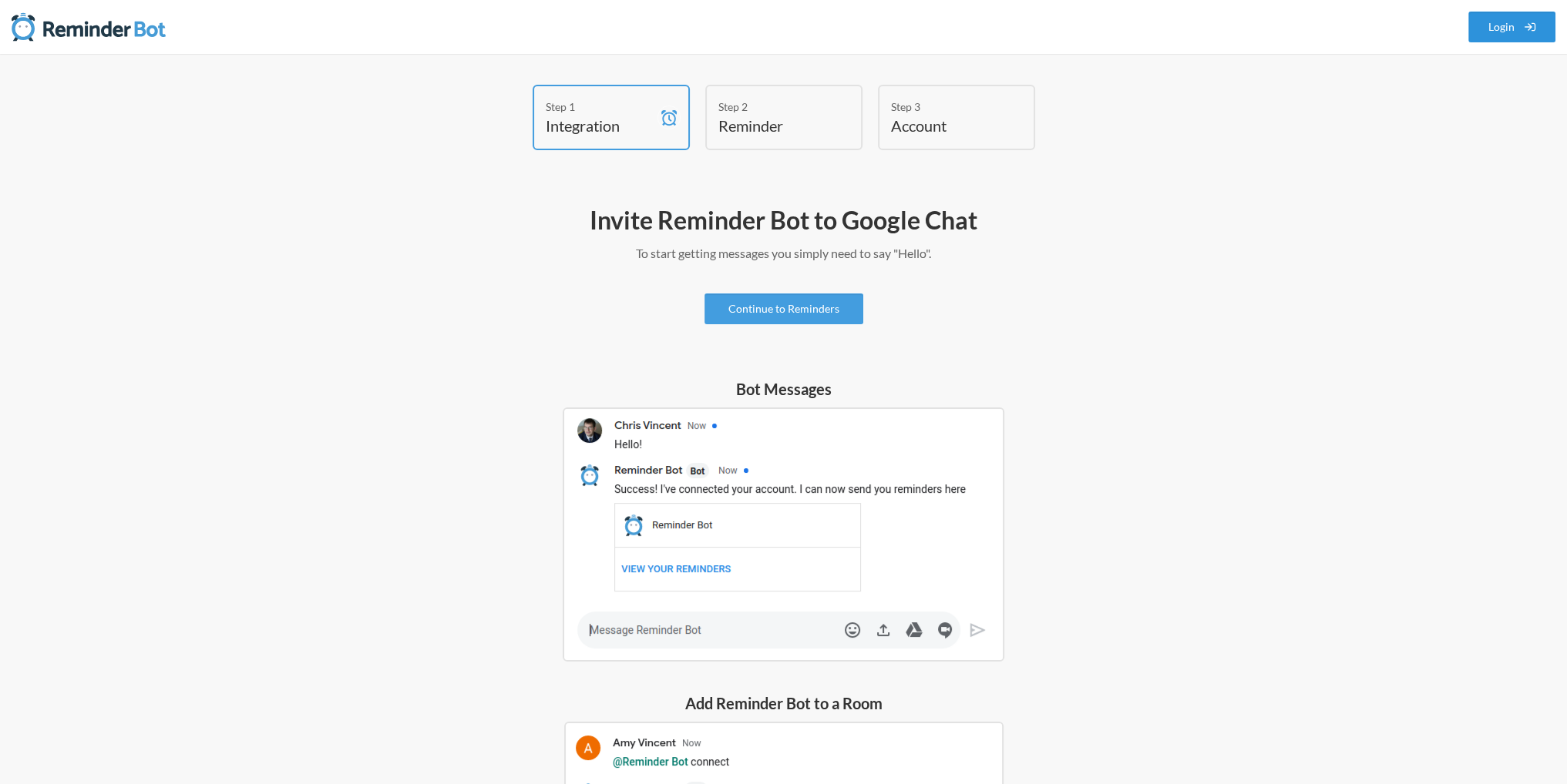
click at [1522, 19] on link "Login" at bounding box center [1512, 27] width 88 height 31
